Goal: Task Accomplishment & Management: Use online tool/utility

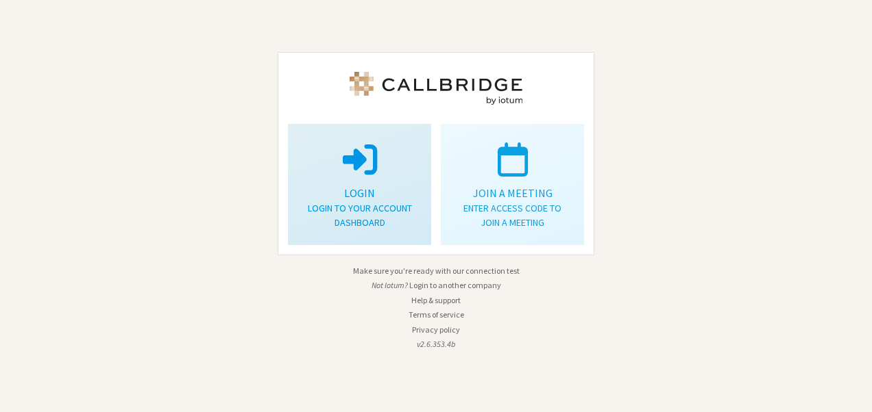
click at [351, 125] on button "Login Login to your account dashboard" at bounding box center [359, 184] width 143 height 121
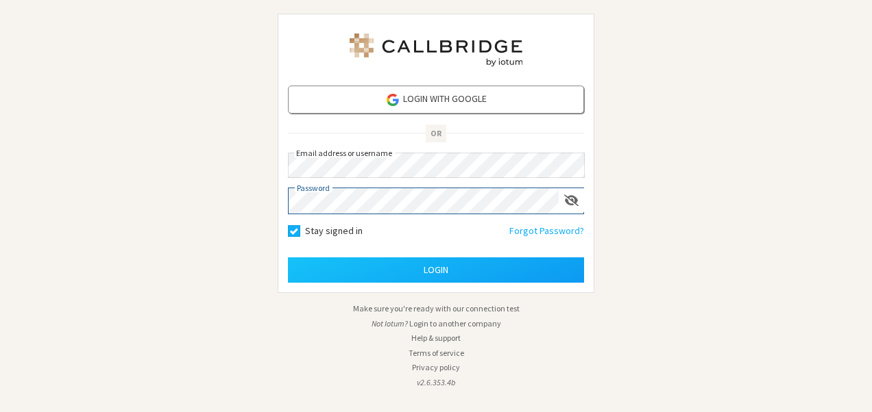
click at [288, 258] on button "Login" at bounding box center [436, 270] width 296 height 25
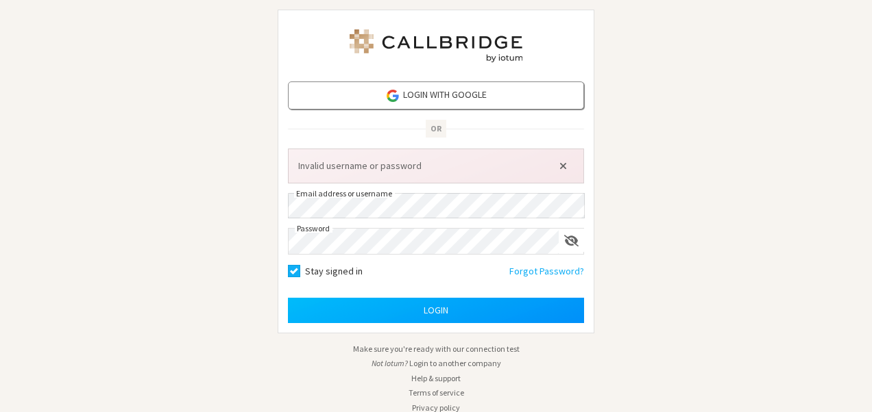
click at [453, 300] on button "Login" at bounding box center [436, 310] width 296 height 25
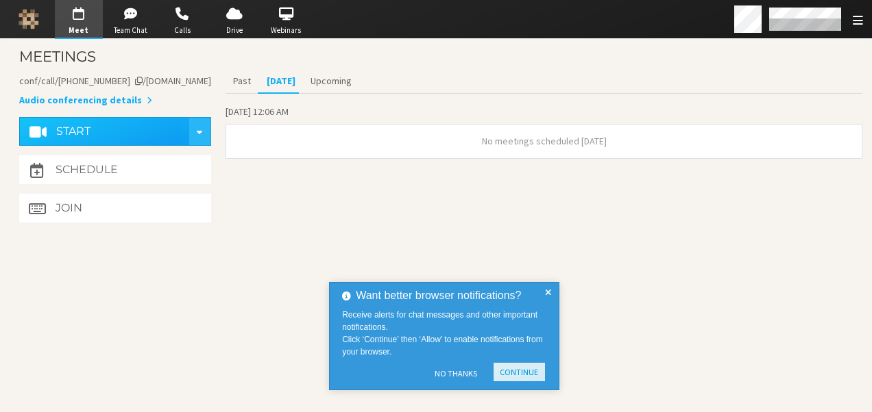
click at [518, 370] on button "Continue" at bounding box center [518, 372] width 51 height 18
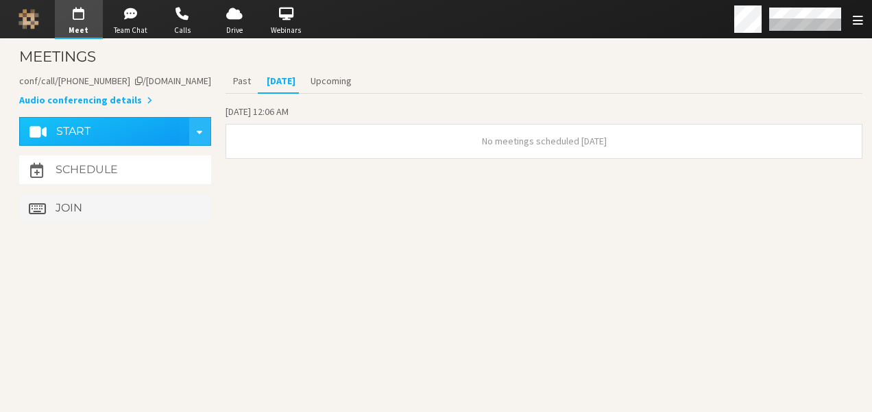
click at [190, 216] on button "Join" at bounding box center [115, 208] width 192 height 29
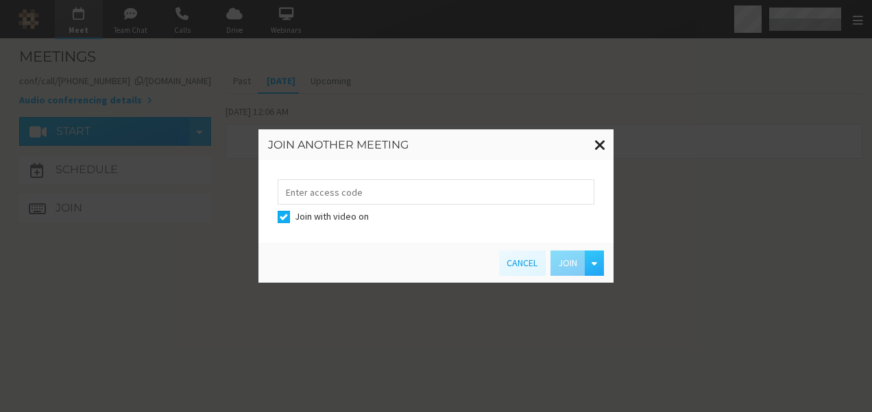
click at [597, 145] on span at bounding box center [600, 144] width 12 height 17
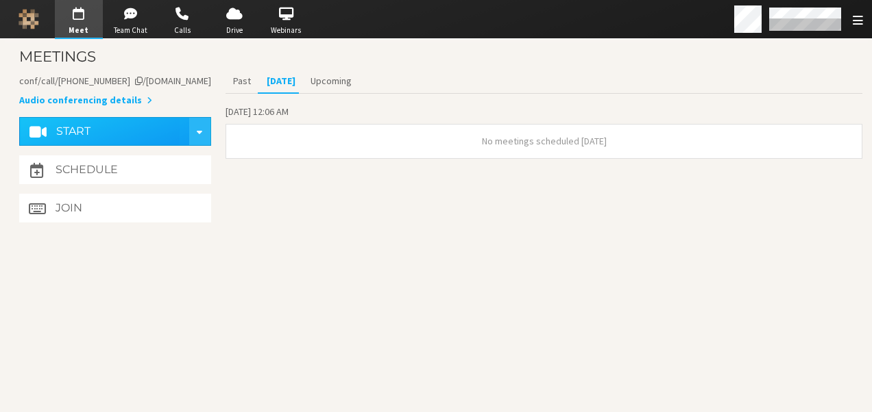
click at [356, 218] on section "Past [DATE] Upcoming [DATE] 12:06 AM No meetings scheduled [DATE]" at bounding box center [543, 148] width 637 height 158
